Goal: Transaction & Acquisition: Download file/media

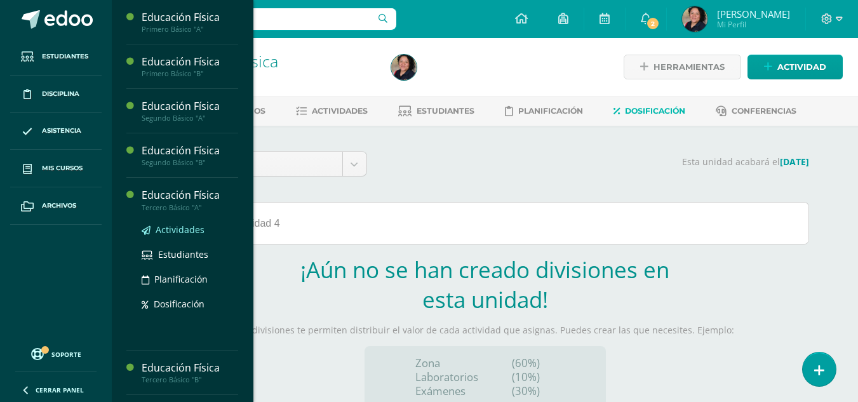
click at [178, 230] on span "Actividades" at bounding box center [180, 229] width 49 height 12
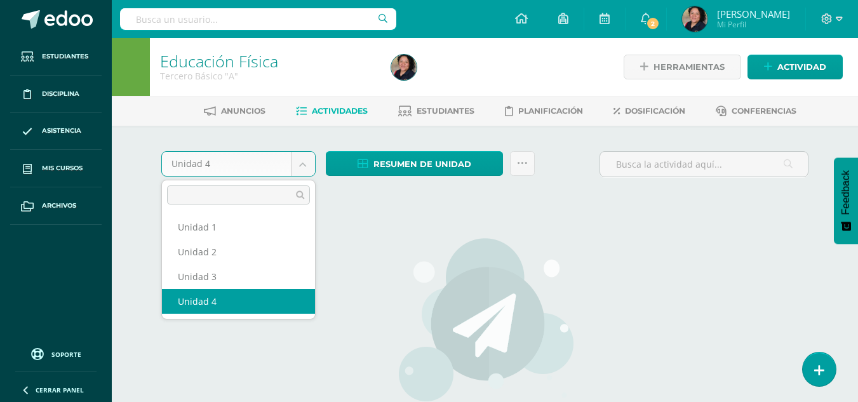
click at [306, 163] on body "Estudiantes Disciplina Asistencia Mis cursos Archivos Soporte Centro de ayuda Ú…" at bounding box center [429, 272] width 858 height 545
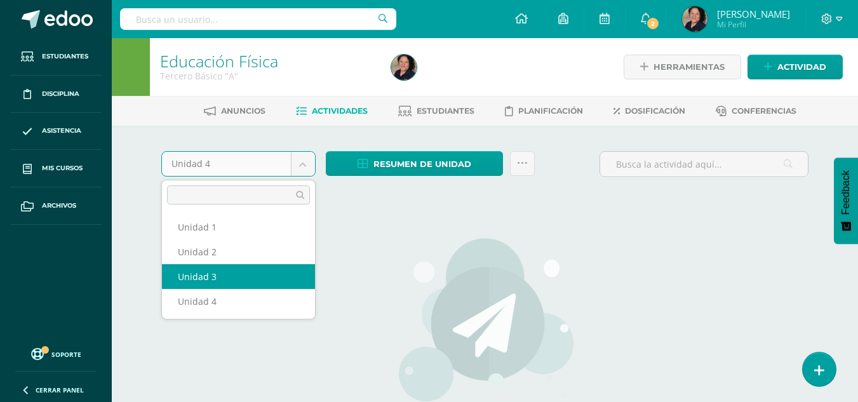
select select "Unidad 3"
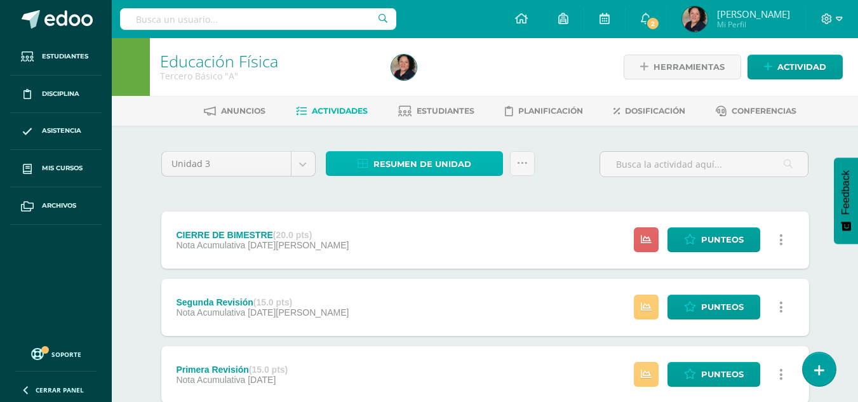
click at [449, 153] on span "Resumen de unidad" at bounding box center [422, 163] width 98 height 23
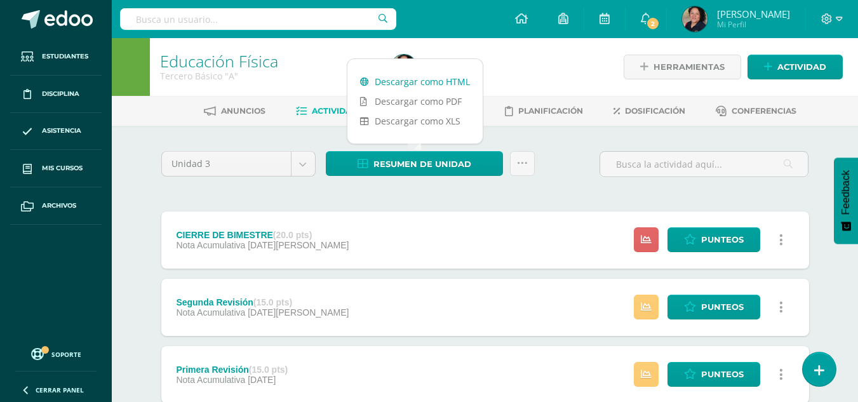
click at [415, 80] on link "Descargar como HTML" at bounding box center [414, 82] width 135 height 20
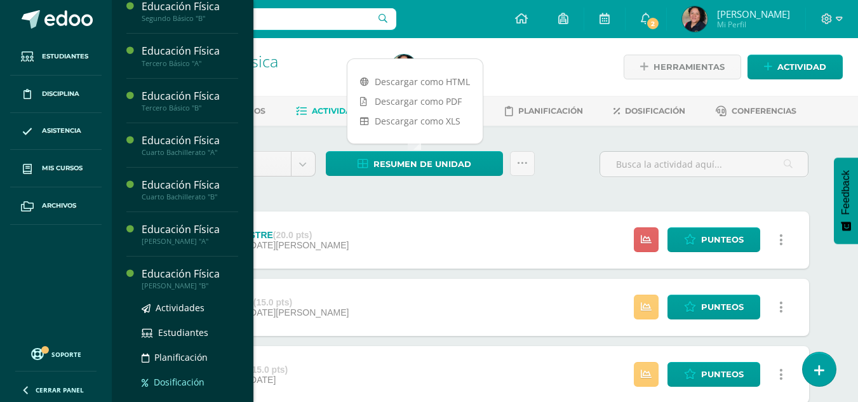
scroll to position [171, 0]
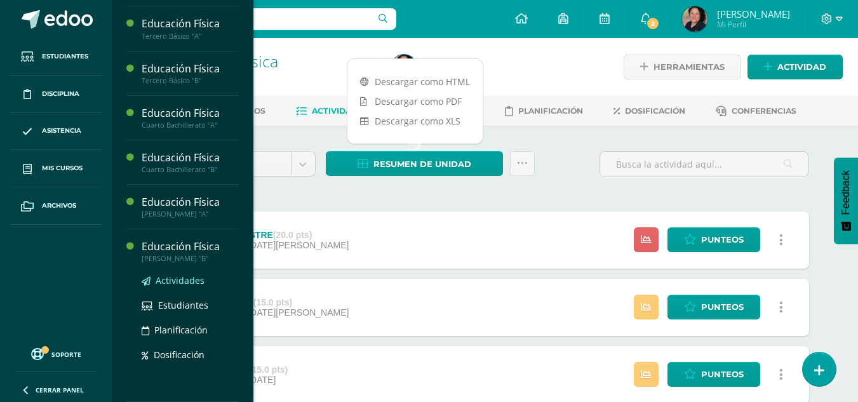
click at [177, 283] on span "Actividades" at bounding box center [180, 280] width 49 height 12
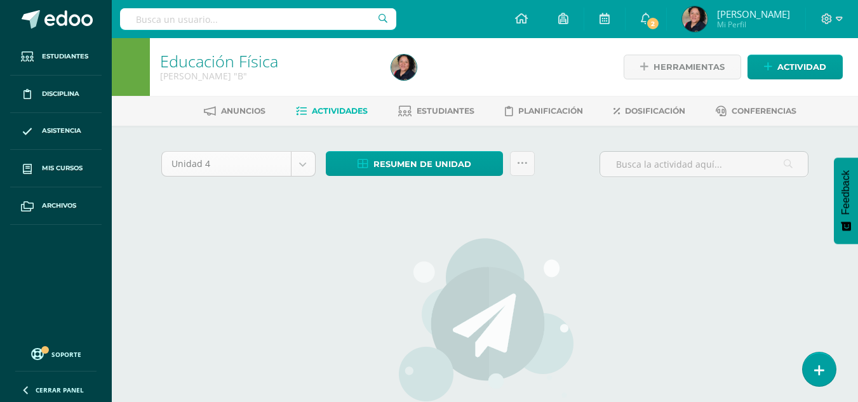
click at [310, 161] on body "Estudiantes Disciplina Asistencia Mis cursos Archivos Soporte Centro de ayuda Ú…" at bounding box center [429, 272] width 858 height 545
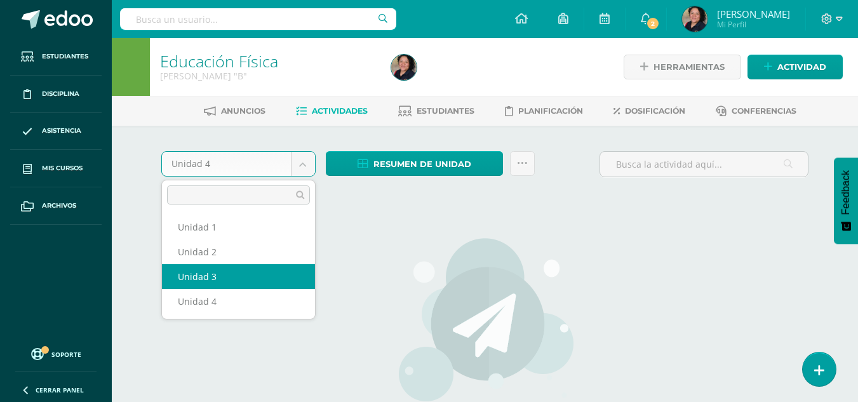
select select "Unidad 3"
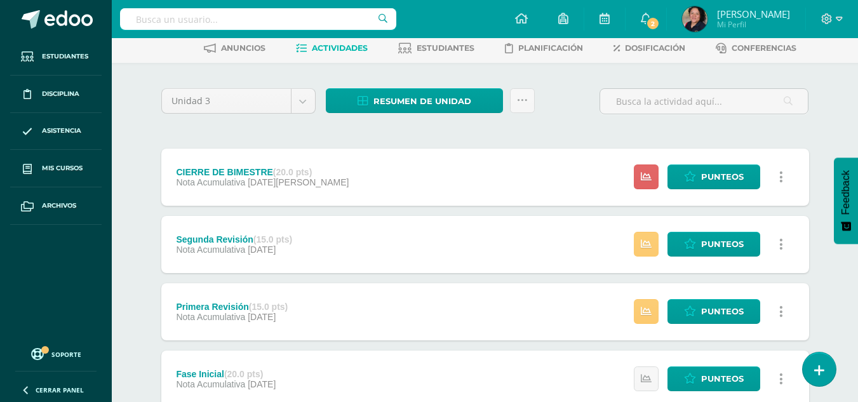
scroll to position [63, 0]
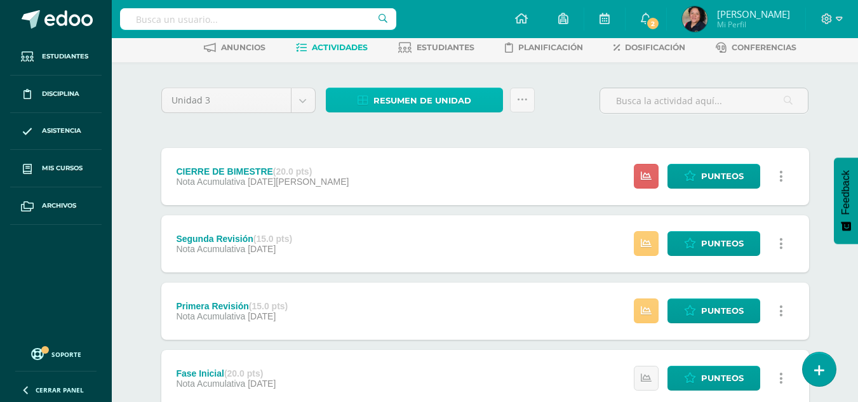
click at [440, 99] on span "Resumen de unidad" at bounding box center [422, 100] width 98 height 23
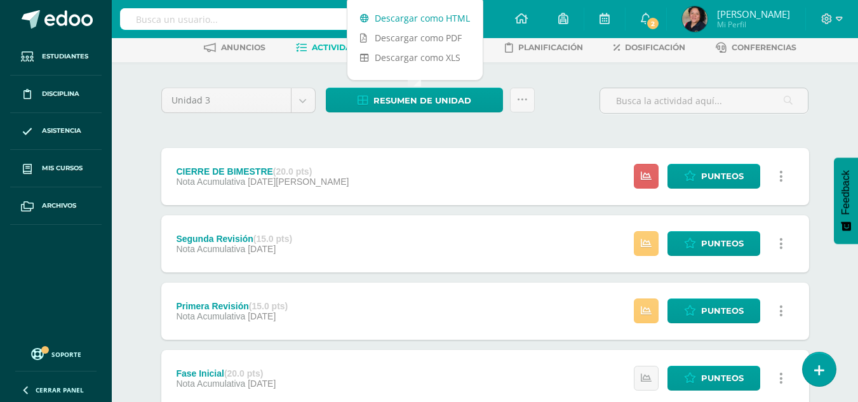
click at [381, 20] on link "Descargar como HTML" at bounding box center [414, 18] width 135 height 20
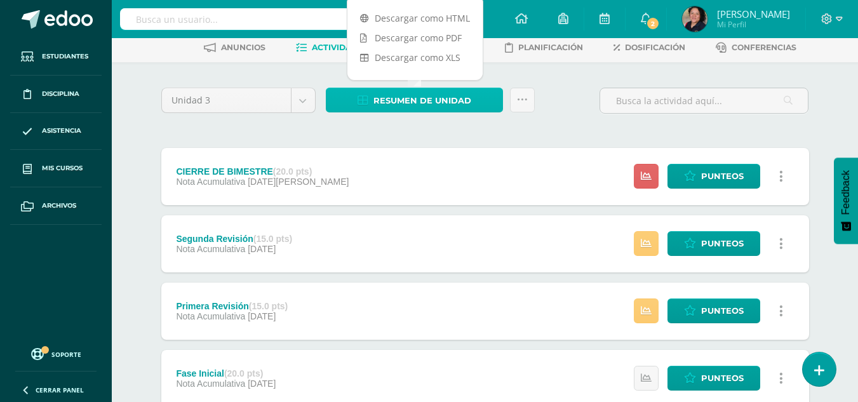
click at [448, 101] on span "Resumen de unidad" at bounding box center [422, 100] width 98 height 23
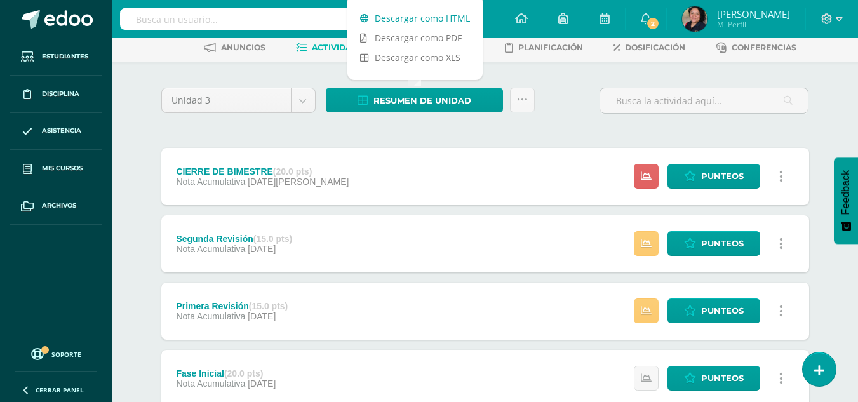
click at [419, 14] on link "Descargar como HTML" at bounding box center [414, 18] width 135 height 20
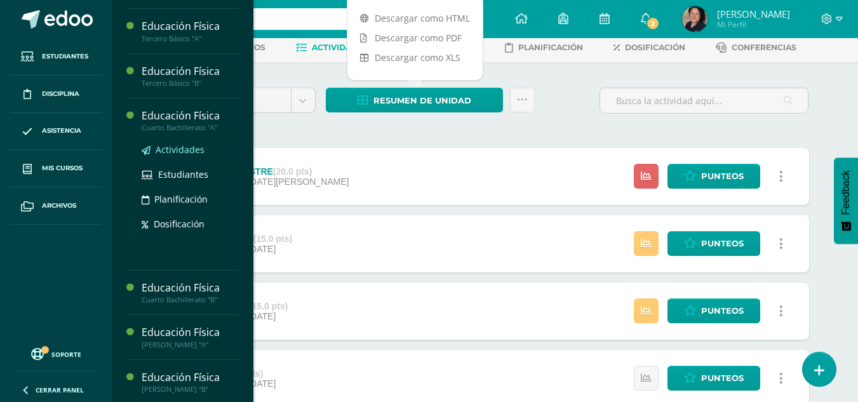
scroll to position [169, 0]
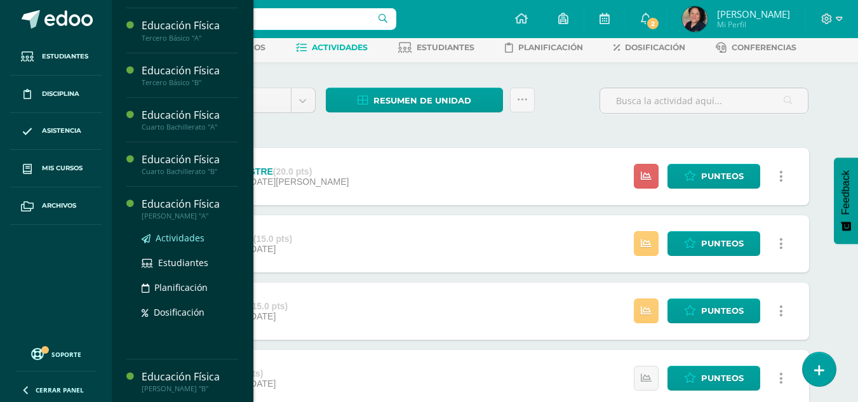
click at [179, 239] on span "Actividades" at bounding box center [180, 238] width 49 height 12
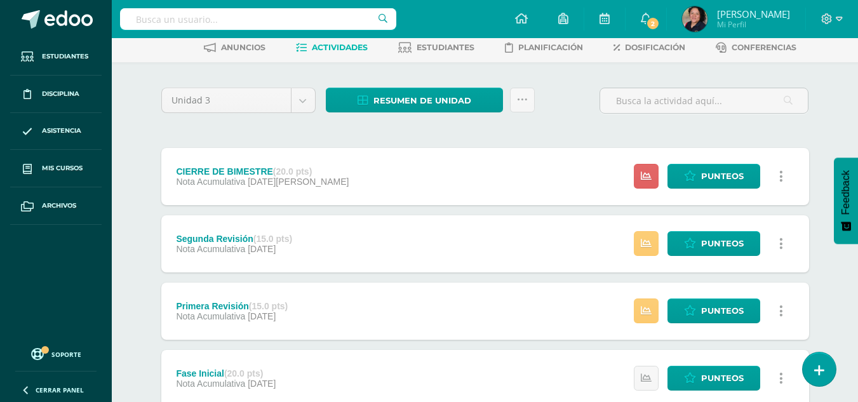
scroll to position [43, 0]
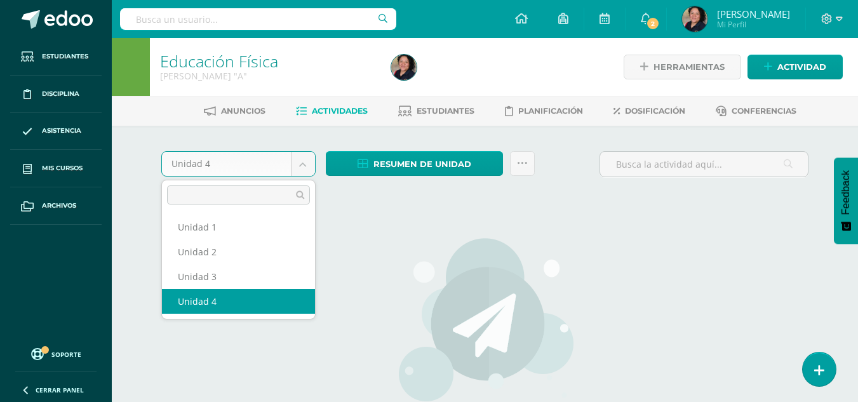
click at [302, 162] on body "Estudiantes Disciplina Asistencia Mis cursos Archivos Soporte Centro de ayuda Ú…" at bounding box center [429, 272] width 858 height 545
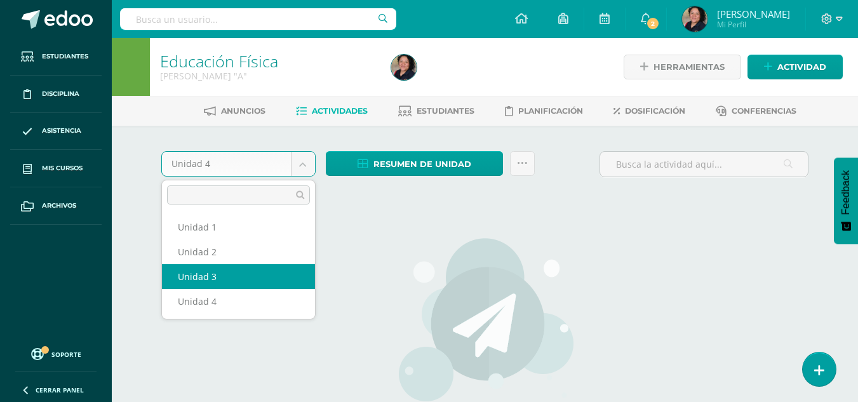
select select "Unidad 3"
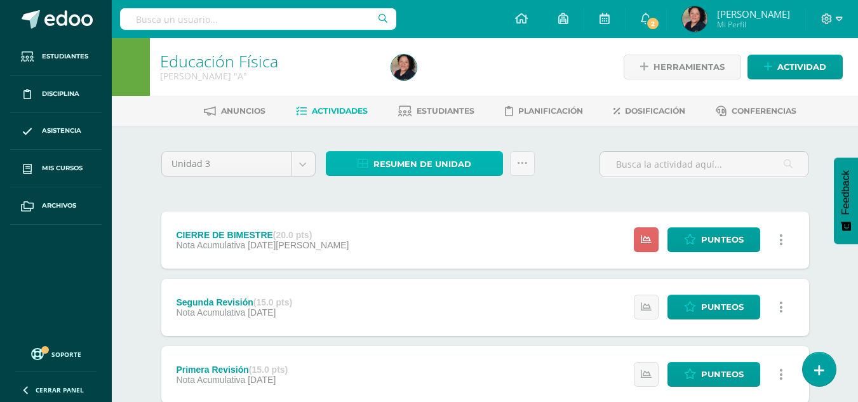
click at [450, 164] on span "Resumen de unidad" at bounding box center [422, 163] width 98 height 23
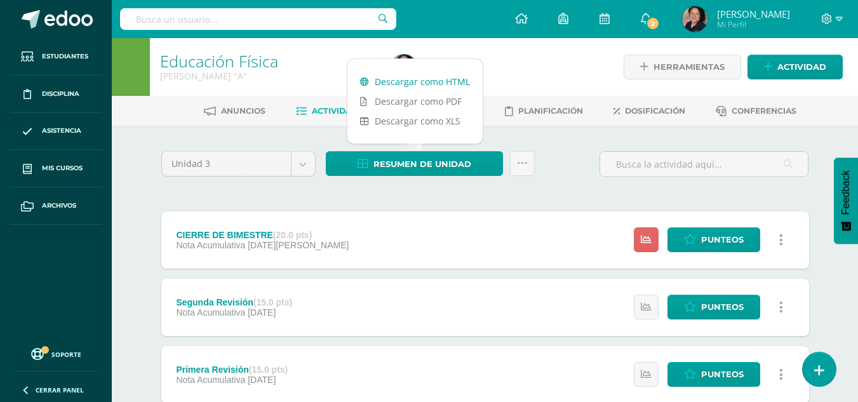
click at [435, 77] on link "Descargar como HTML" at bounding box center [414, 82] width 135 height 20
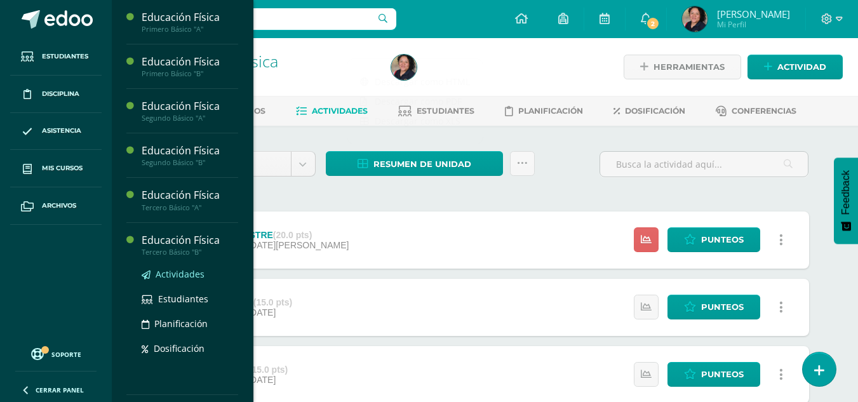
click at [171, 278] on span "Actividades" at bounding box center [180, 274] width 49 height 12
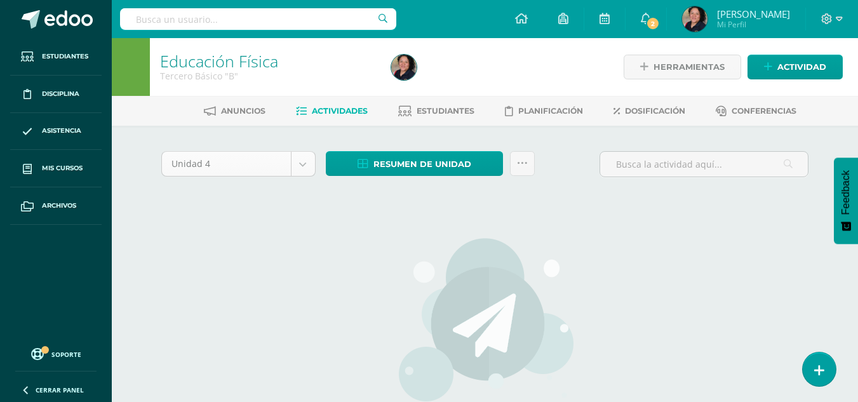
click at [302, 166] on body "Estudiantes Disciplina Asistencia Mis cursos Archivos Soporte Centro de ayuda Ú…" at bounding box center [429, 272] width 858 height 545
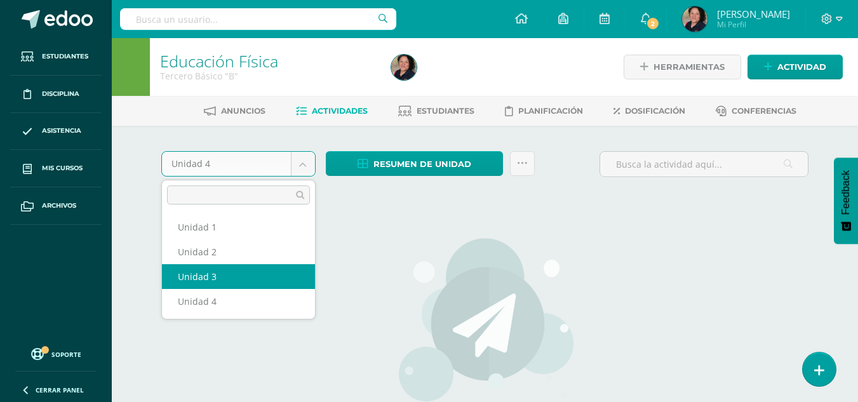
select select "Unidad 3"
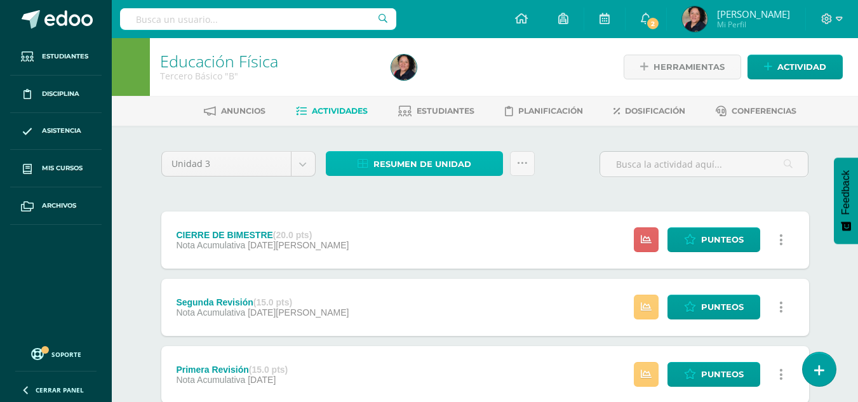
click at [405, 162] on span "Resumen de unidad" at bounding box center [422, 163] width 98 height 23
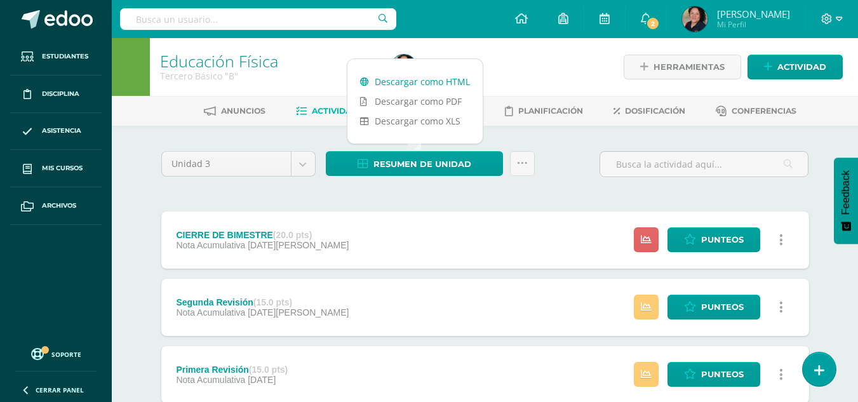
click at [409, 79] on link "Descargar como HTML" at bounding box center [414, 82] width 135 height 20
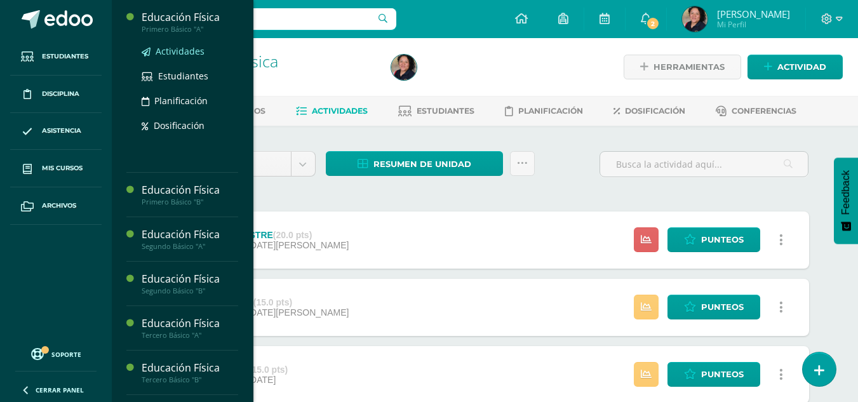
click at [187, 52] on span "Actividades" at bounding box center [180, 51] width 49 height 12
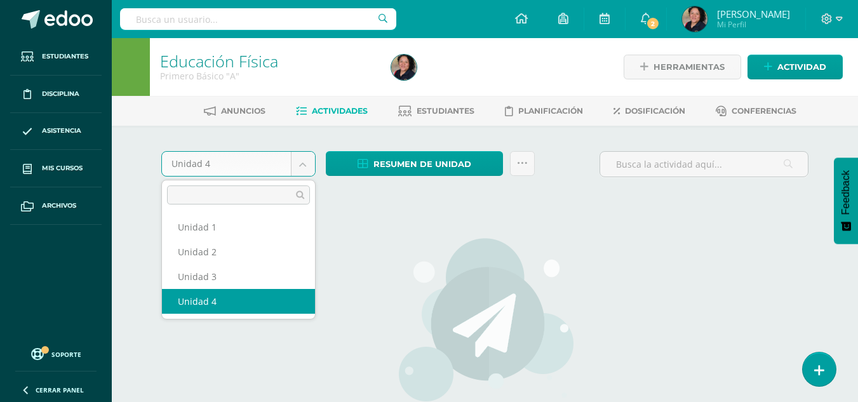
click at [298, 164] on body "Estudiantes Disciplina Asistencia Mis cursos Archivos Soporte Centro de ayuda Ú…" at bounding box center [429, 272] width 858 height 545
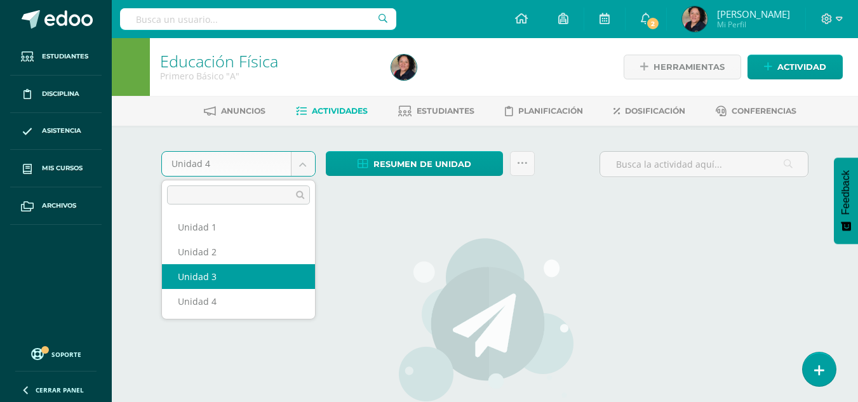
select select "Unidad 3"
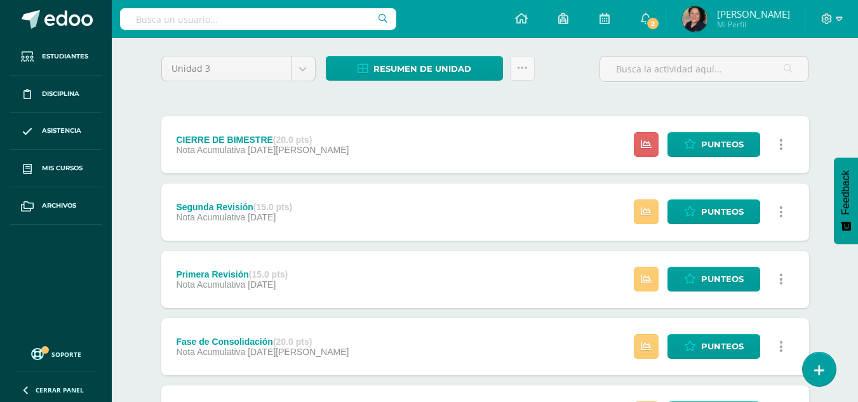
scroll to position [100, 0]
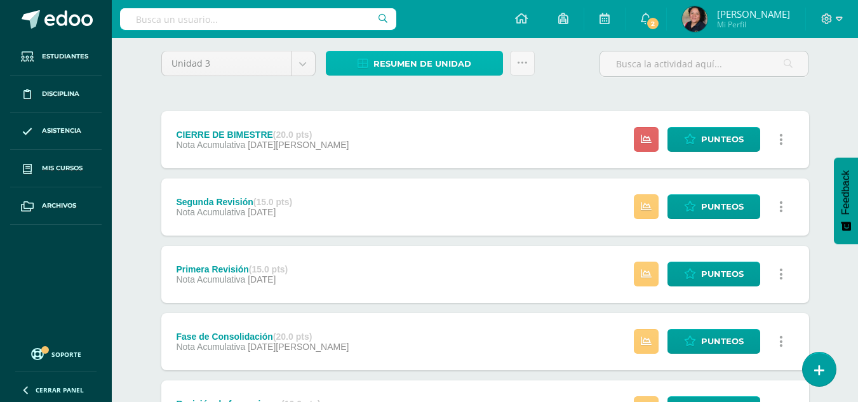
click at [432, 68] on span "Resumen de unidad" at bounding box center [422, 63] width 98 height 23
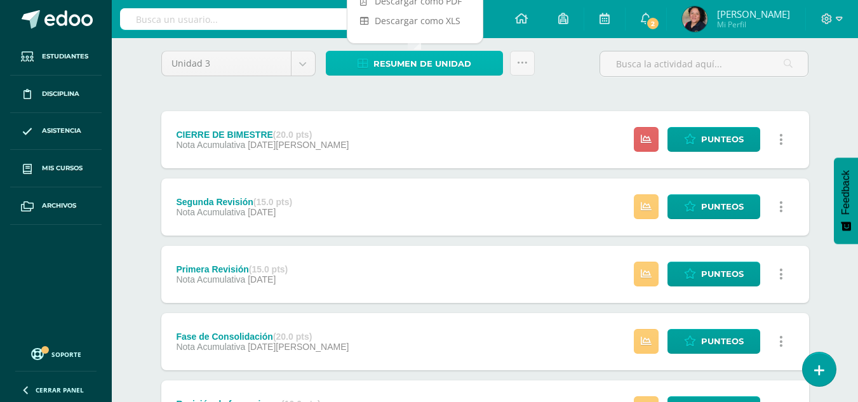
scroll to position [0, 0]
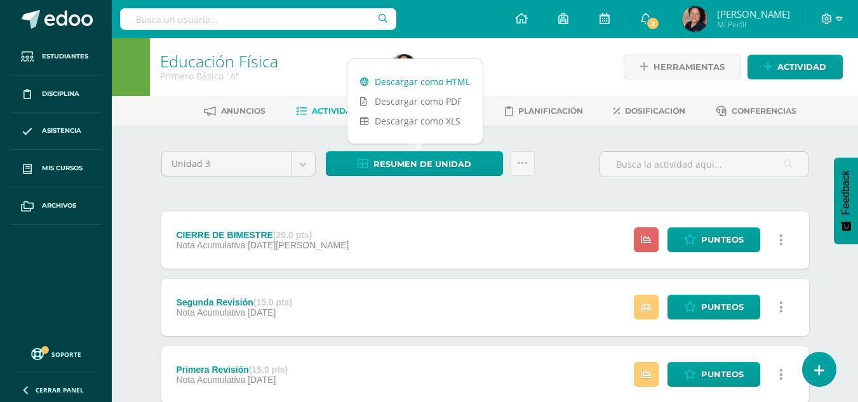
click at [415, 83] on link "Descargar como HTML" at bounding box center [414, 82] width 135 height 20
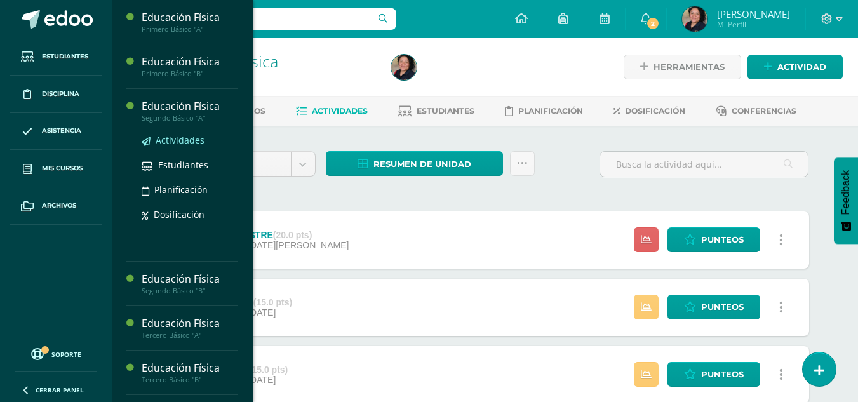
click at [185, 145] on span "Actividades" at bounding box center [180, 140] width 49 height 12
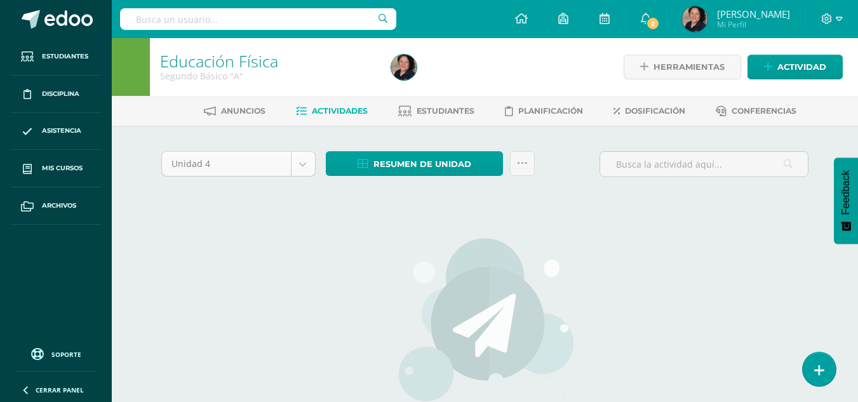
click at [295, 169] on body "Estudiantes Disciplina Asistencia Mis cursos Archivos Soporte Centro de ayuda Ú…" at bounding box center [429, 272] width 858 height 545
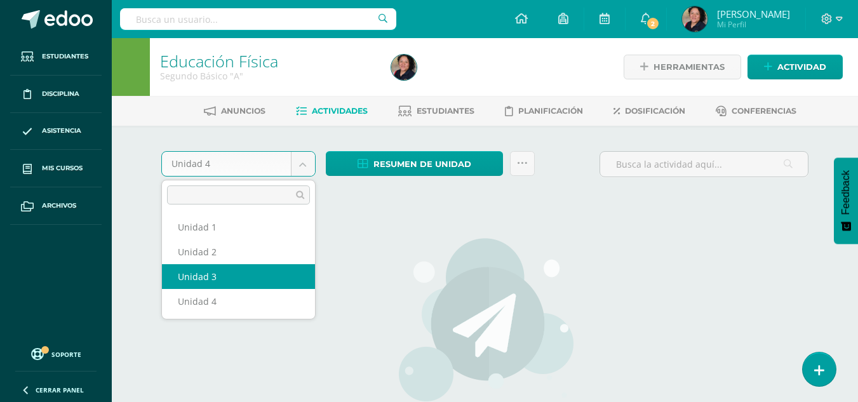
select select "Unidad 3"
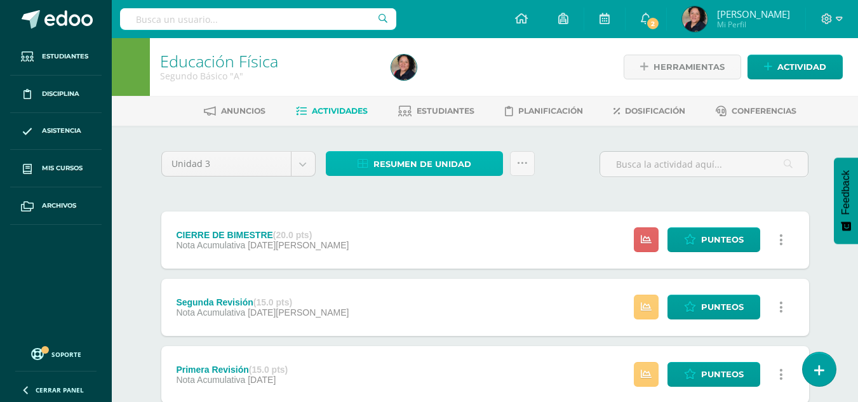
click at [399, 162] on span "Resumen de unidad" at bounding box center [422, 163] width 98 height 23
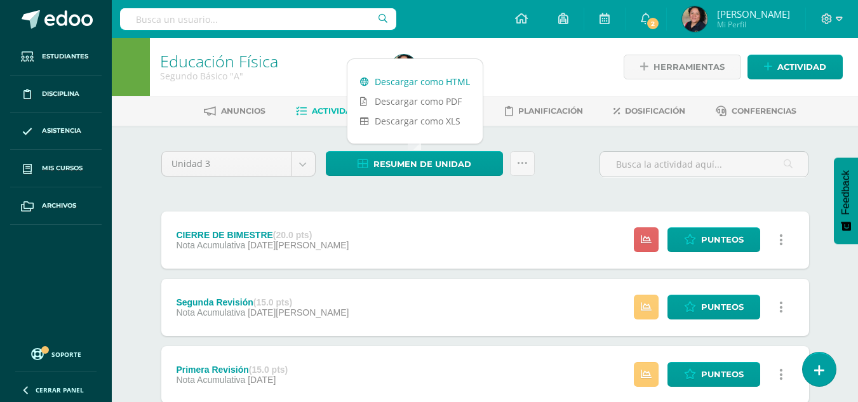
click at [403, 82] on link "Descargar como HTML" at bounding box center [414, 82] width 135 height 20
